Goal: Find specific page/section: Find specific page/section

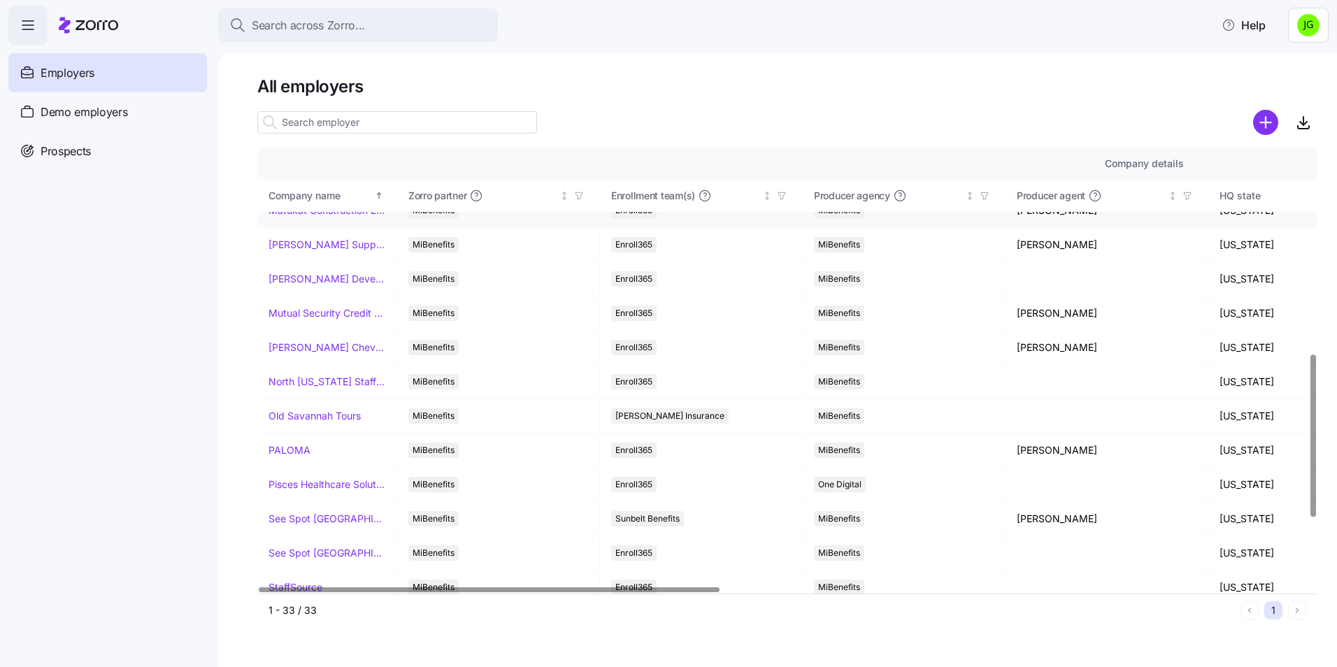
scroll to position [699, 0]
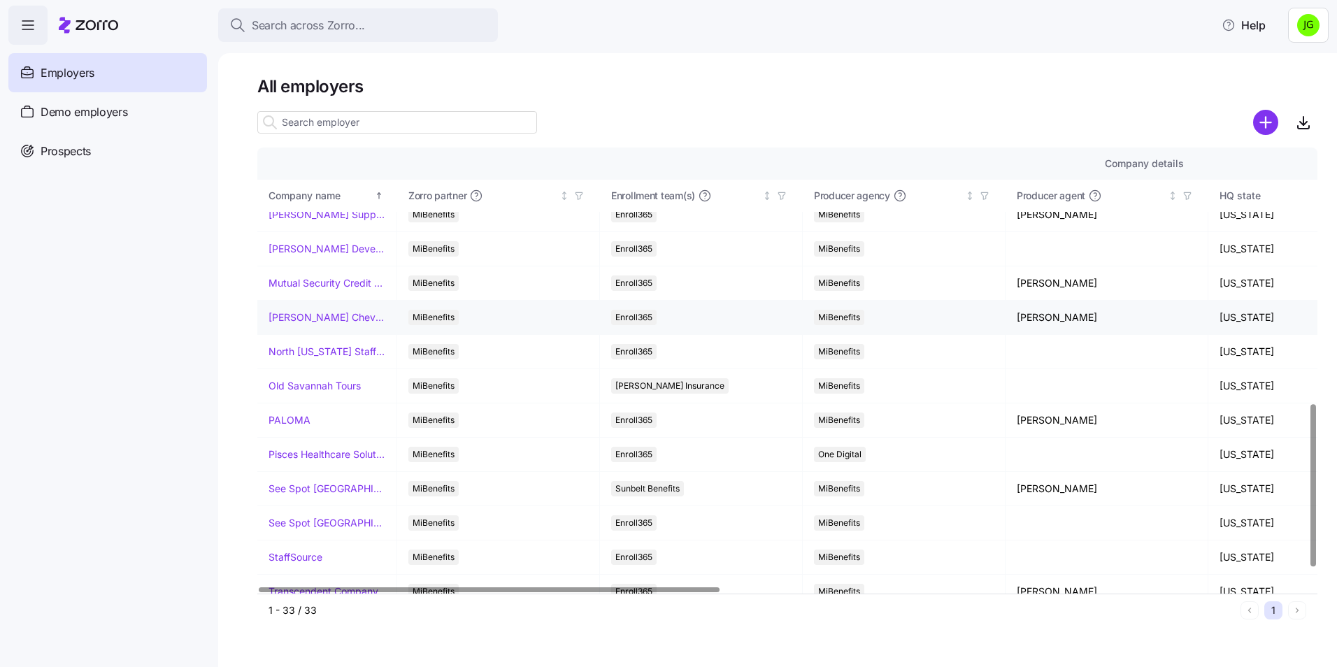
click at [334, 320] on link "[PERSON_NAME] Chevrolet" at bounding box center [327, 317] width 117 height 14
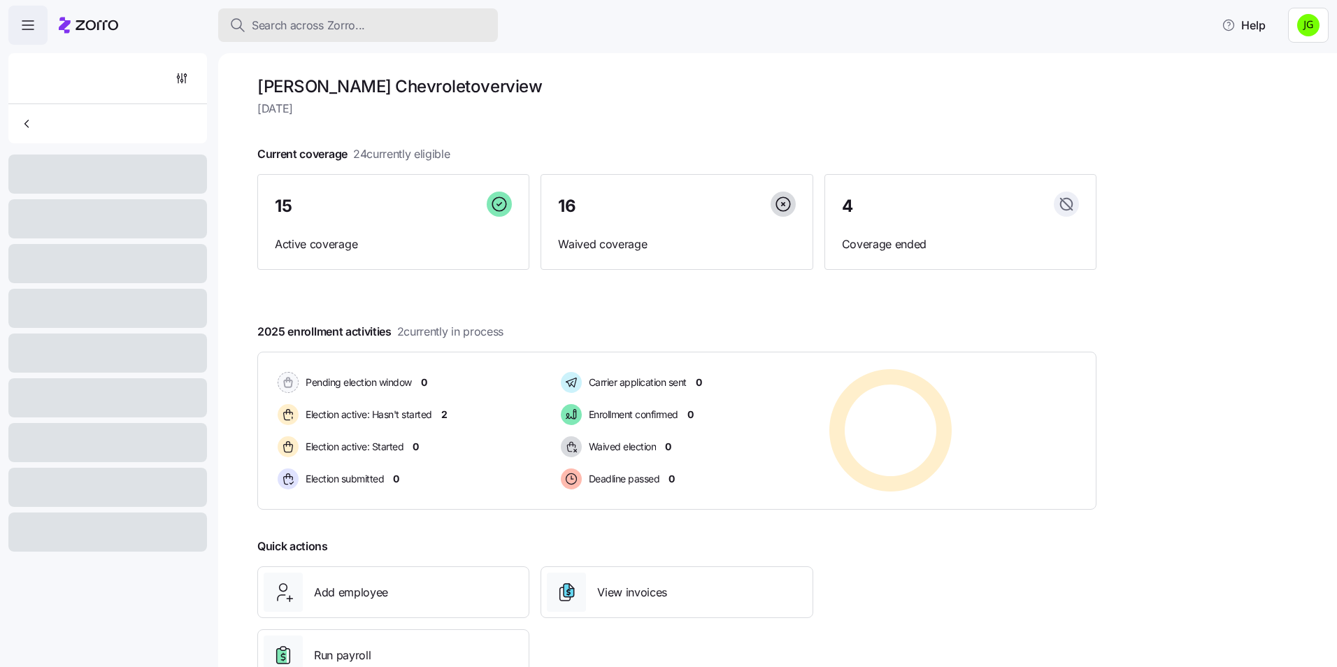
click at [329, 29] on span "Search across Zorro..." at bounding box center [308, 25] width 113 height 17
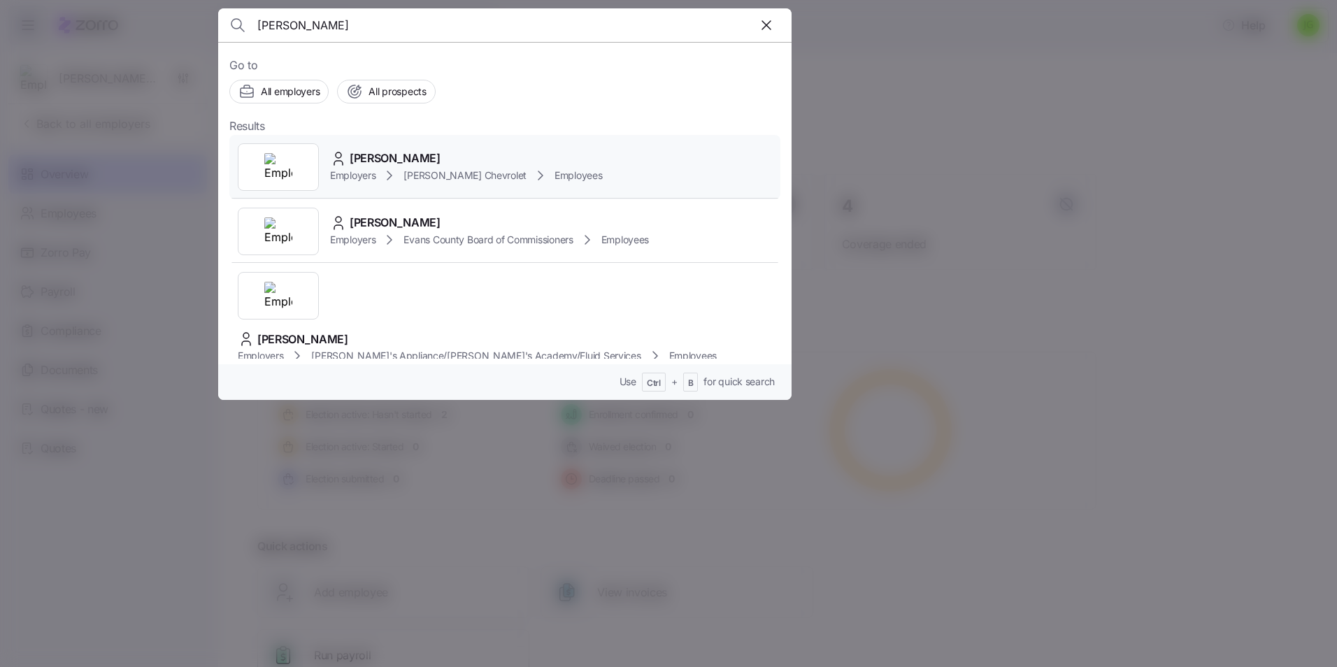
type input "[PERSON_NAME]"
click at [373, 157] on span "[PERSON_NAME]" at bounding box center [395, 158] width 91 height 17
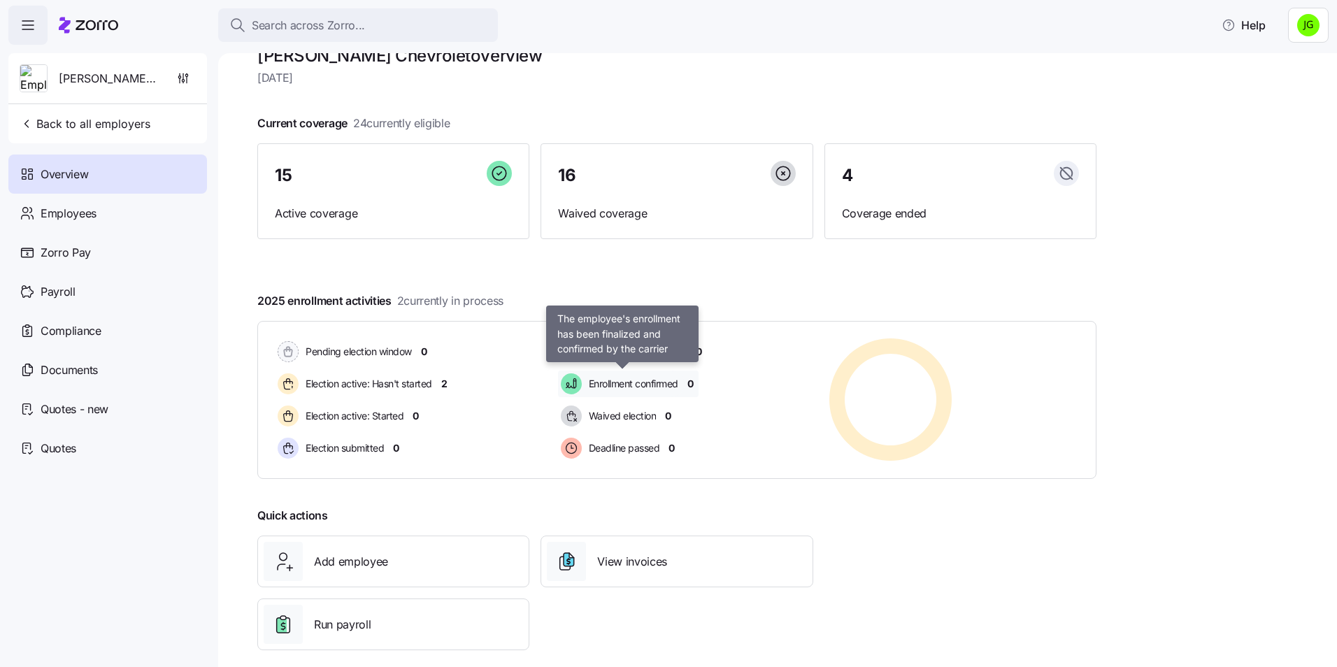
scroll to position [48, 0]
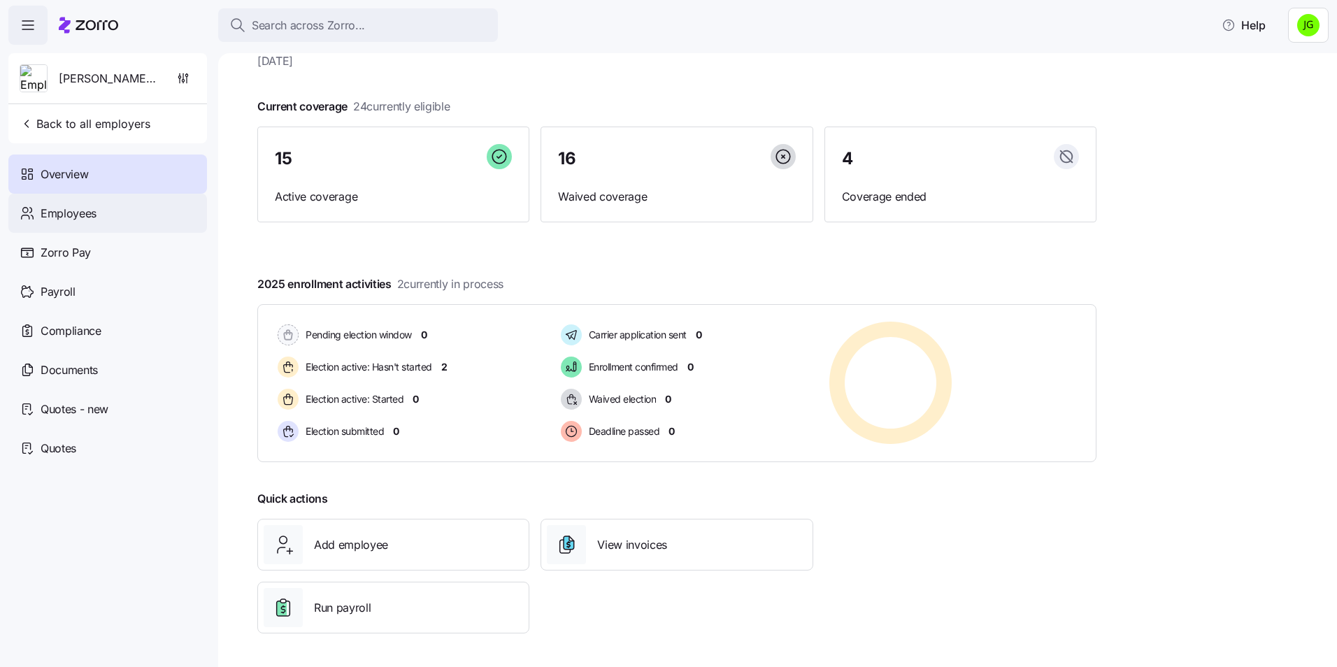
click at [88, 205] on span "Employees" at bounding box center [69, 213] width 56 height 17
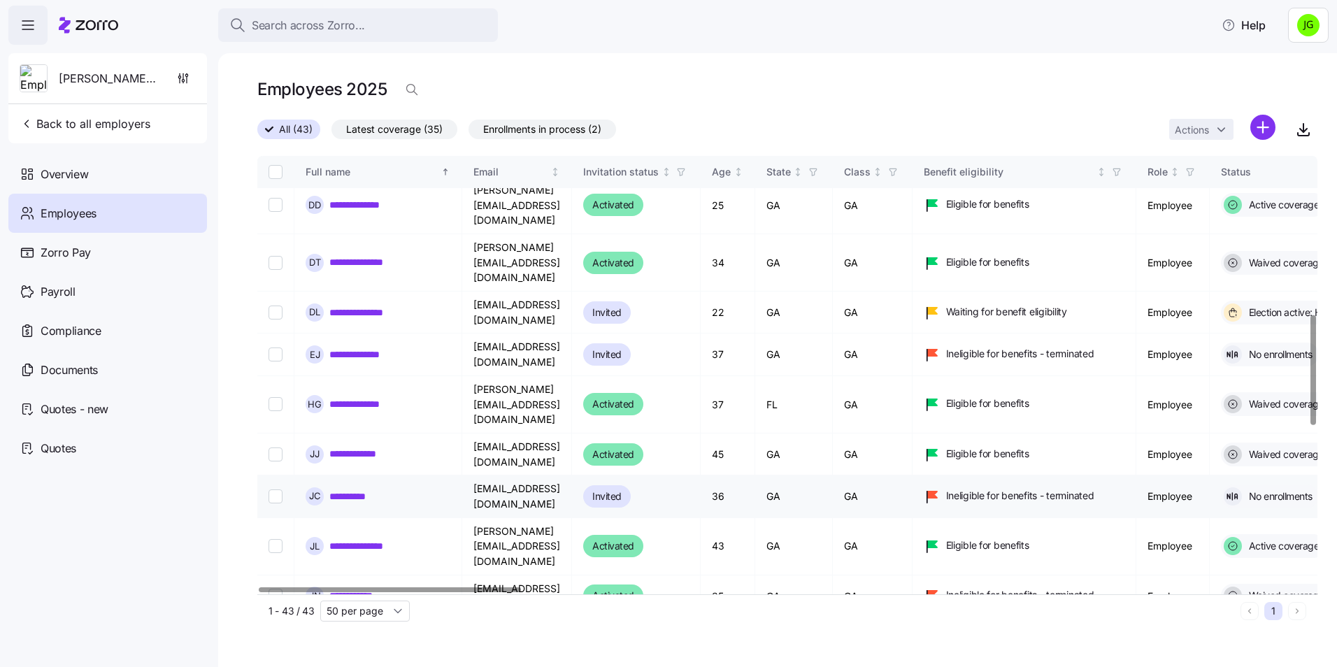
scroll to position [629, 0]
